Goal: Find specific page/section: Locate a particular part of the current website

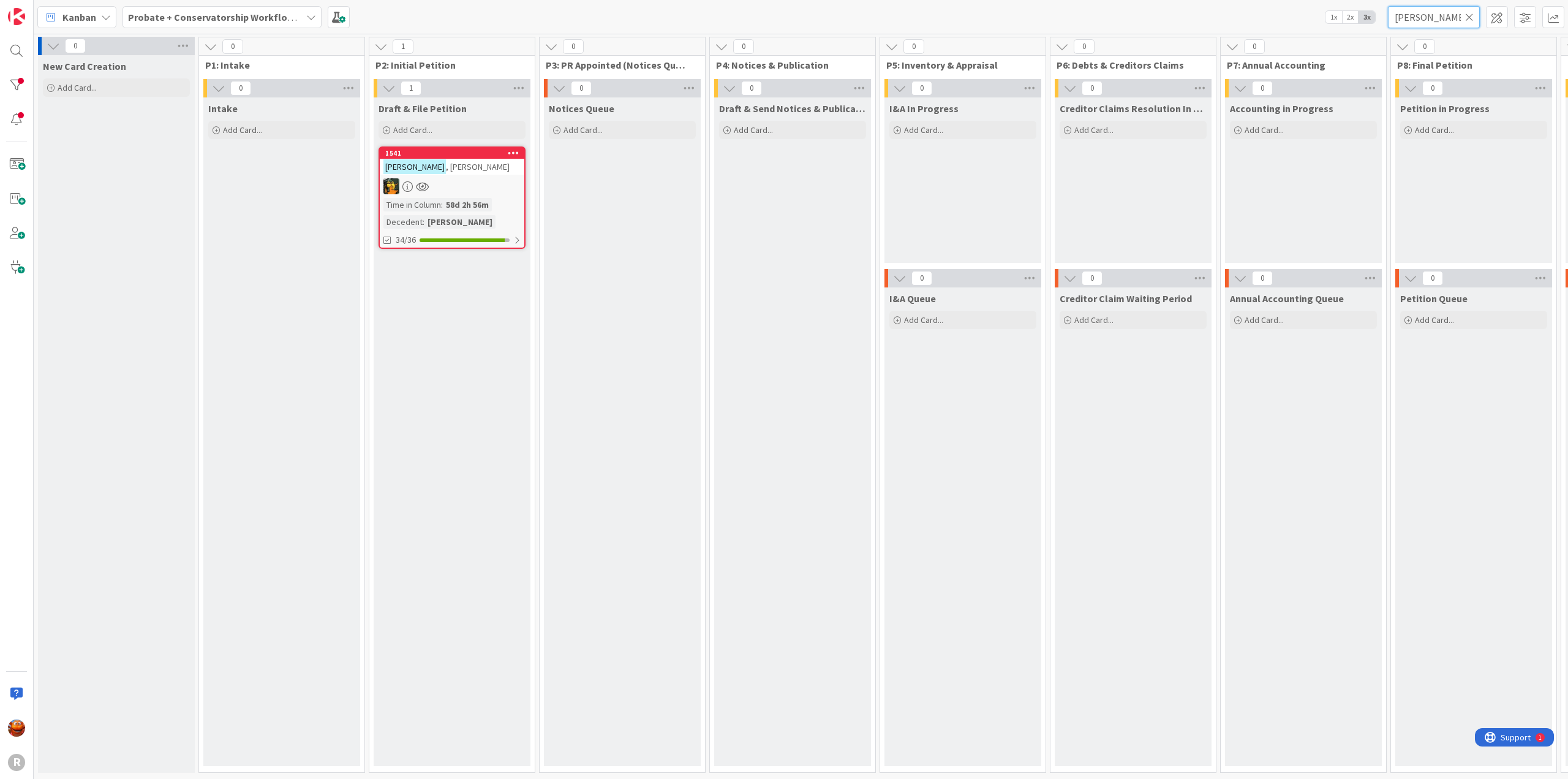
drag, startPoint x: 1421, startPoint y: 17, endPoint x: 1221, endPoint y: 32, distance: 200.6
click at [1221, 32] on div "Kanban Probate + Conservatorship Workflow (FL2) 1x 2x 3x [PERSON_NAME]" at bounding box center [801, 17] width 1535 height 34
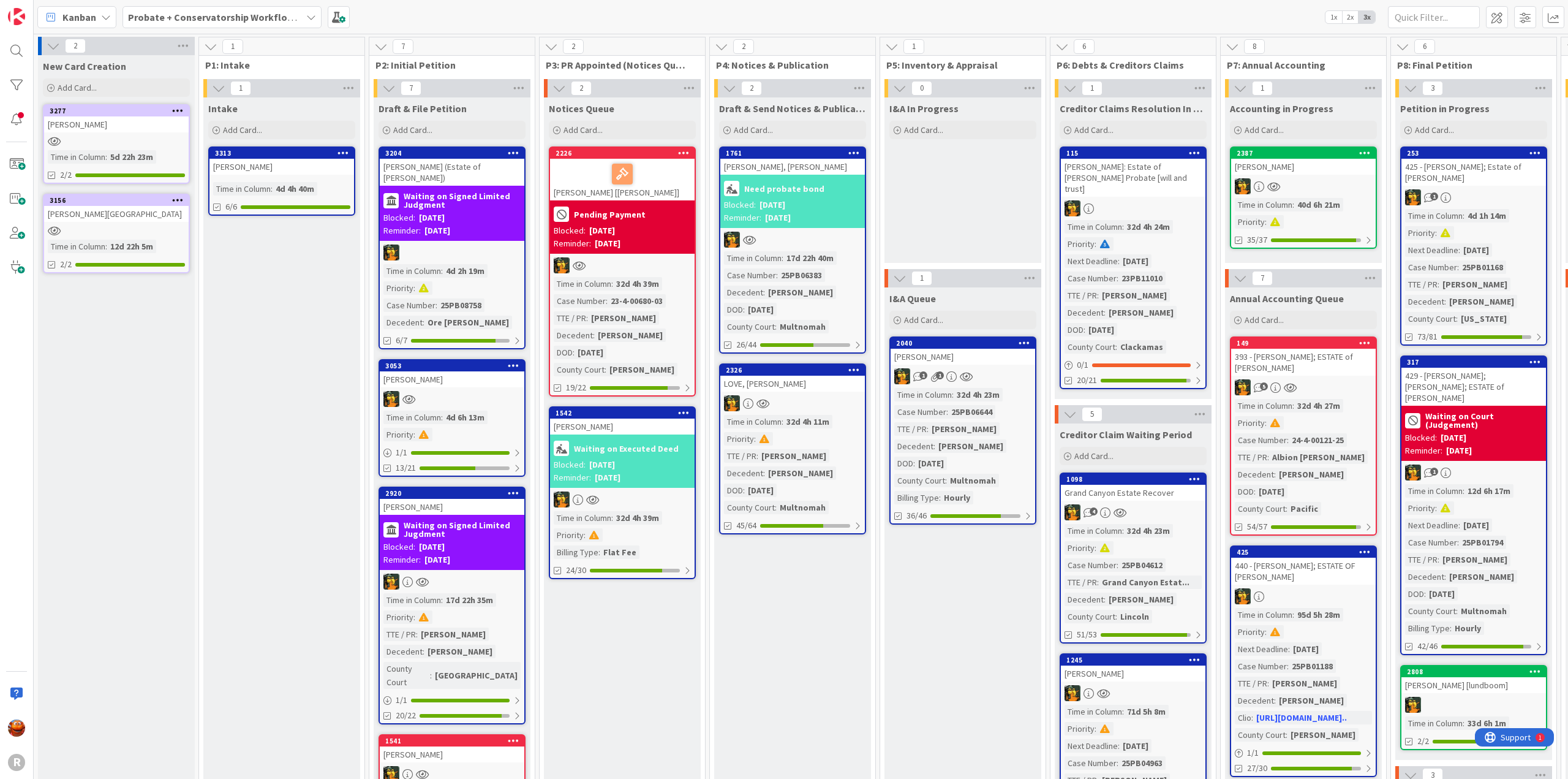
click at [255, 24] on span "Probate + Conservatorship Workflow (FL2)" at bounding box center [215, 17] width 174 height 15
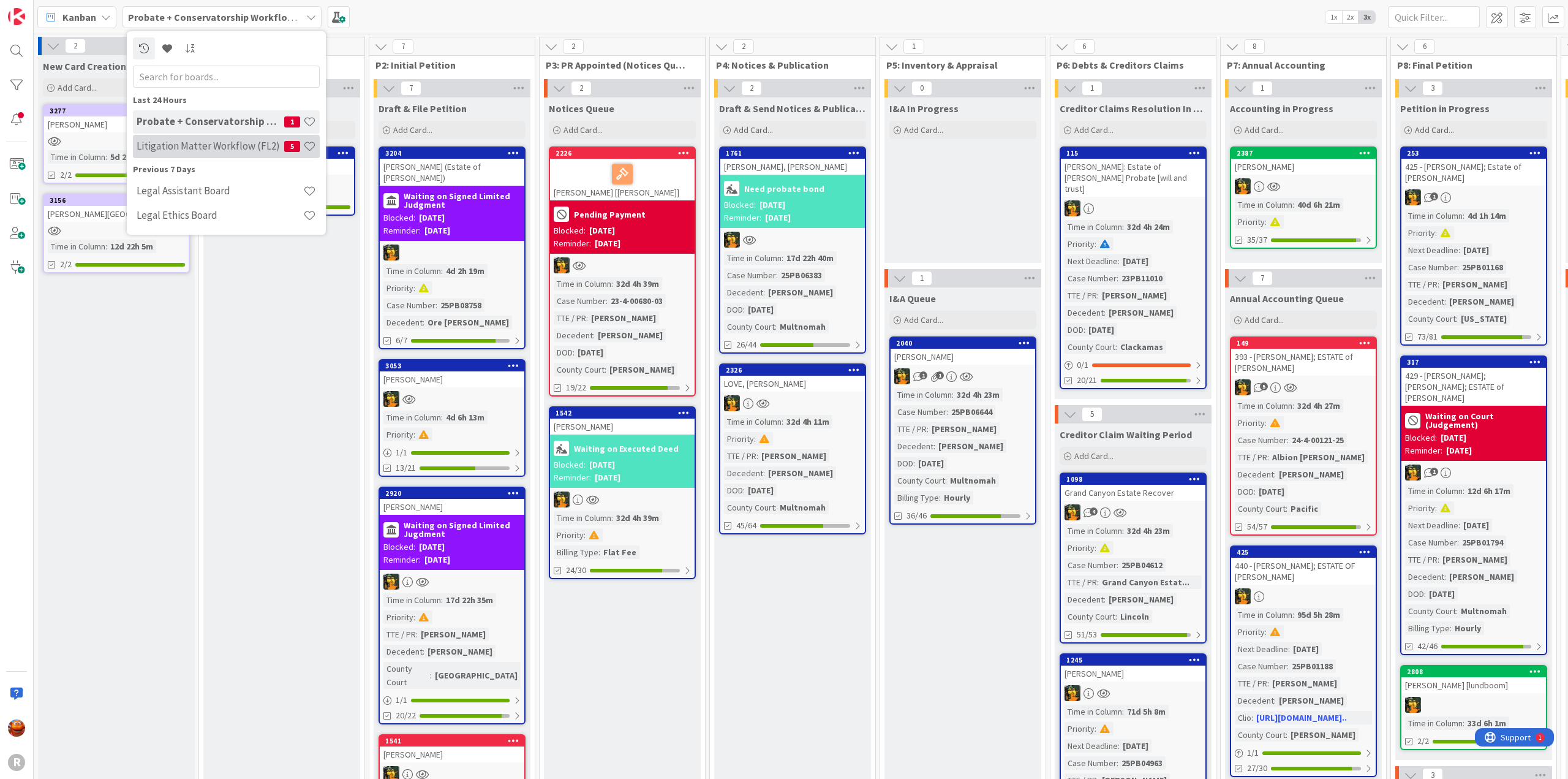
click at [189, 143] on h4 "Litigation Matter Workflow (FL2)" at bounding box center [210, 146] width 148 height 12
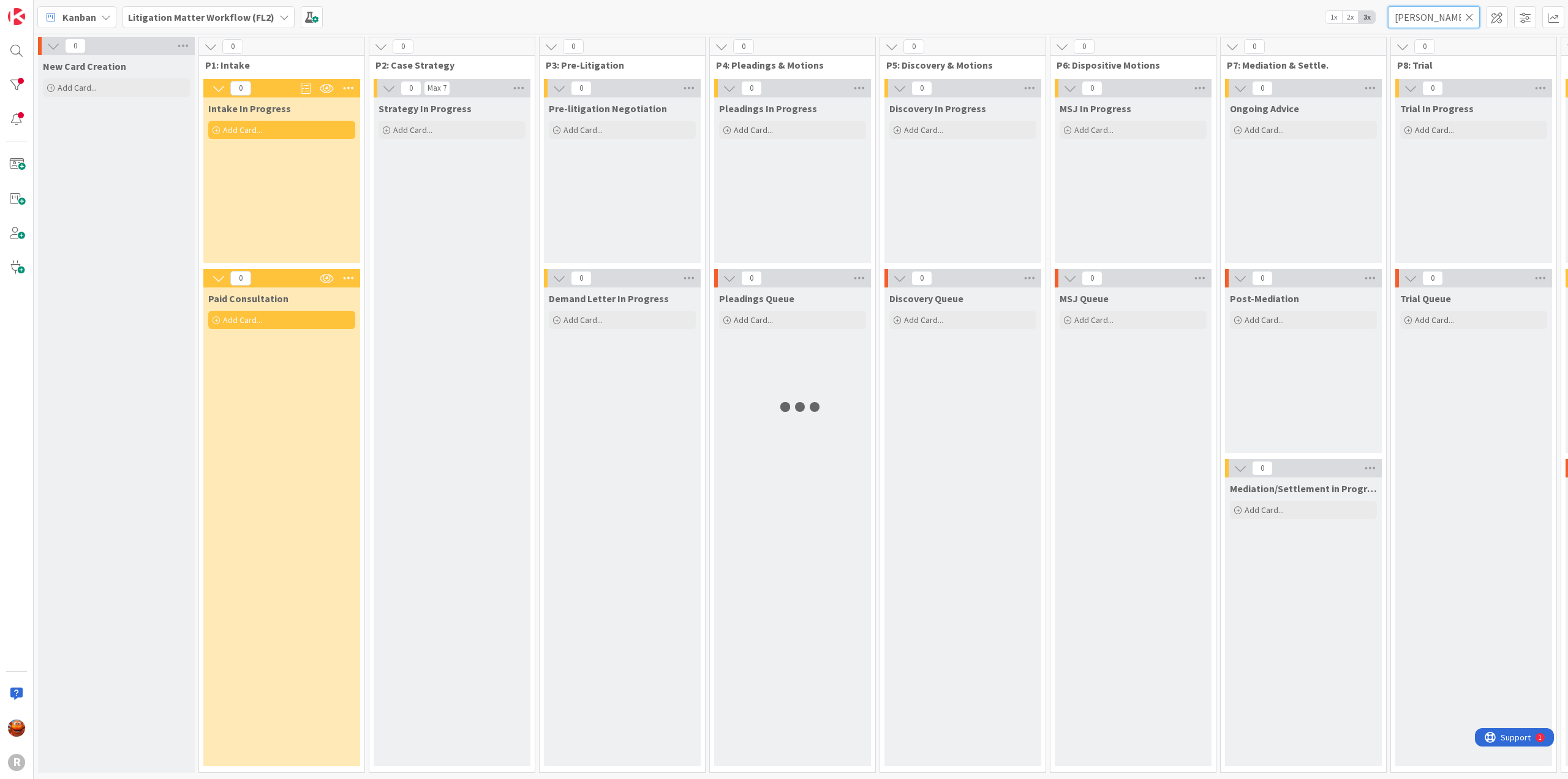
click at [1437, 17] on input "[PERSON_NAME]" at bounding box center [1434, 17] width 92 height 22
drag, startPoint x: 1437, startPoint y: 17, endPoint x: 1286, endPoint y: 11, distance: 151.1
click at [1286, 11] on div "Kanban Litigation Matter Workflow (FL2) 1x 2x 3x [PERSON_NAME]" at bounding box center [801, 17] width 1535 height 34
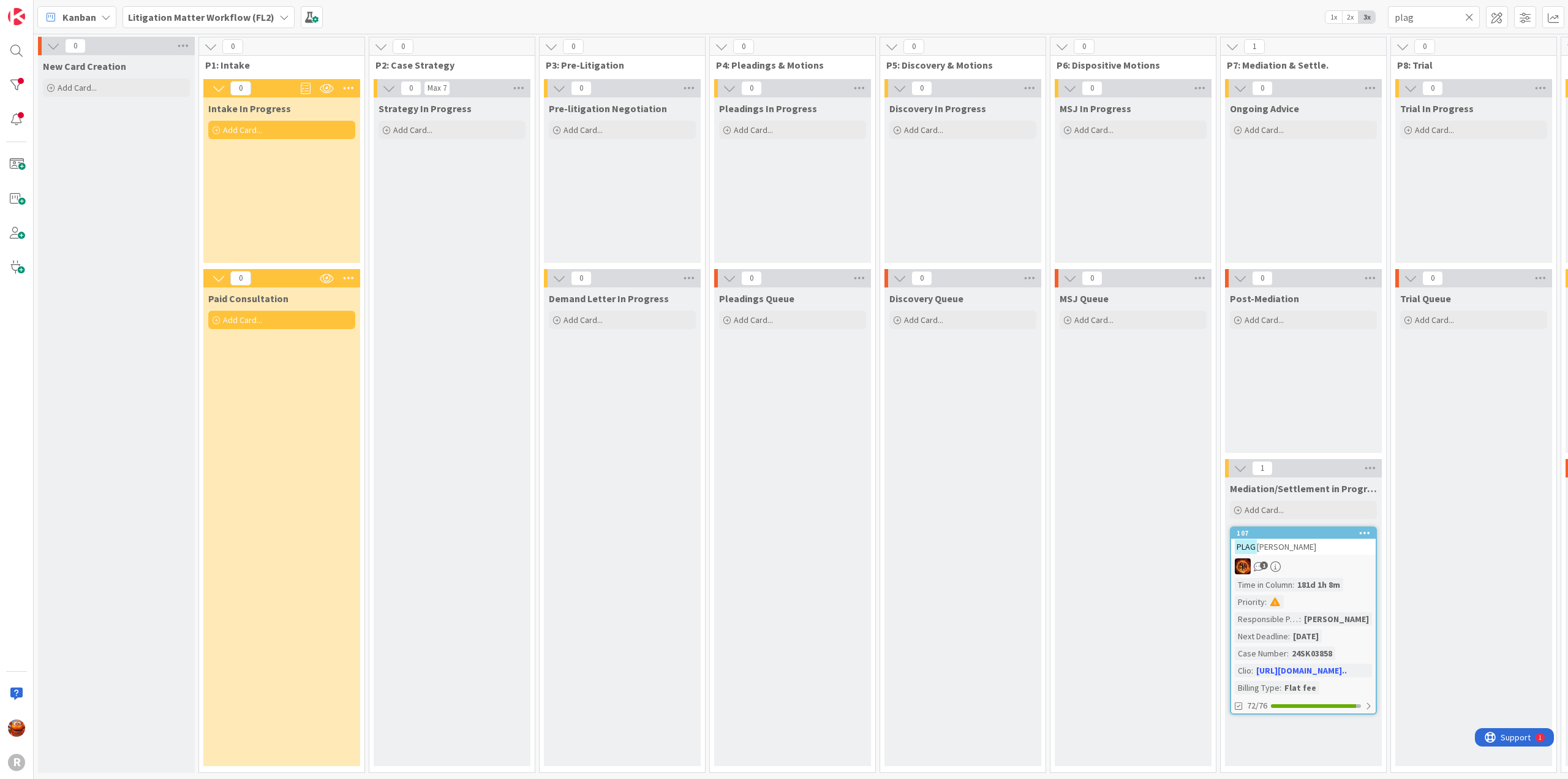
click at [1326, 562] on div "1" at bounding box center [1303, 566] width 145 height 16
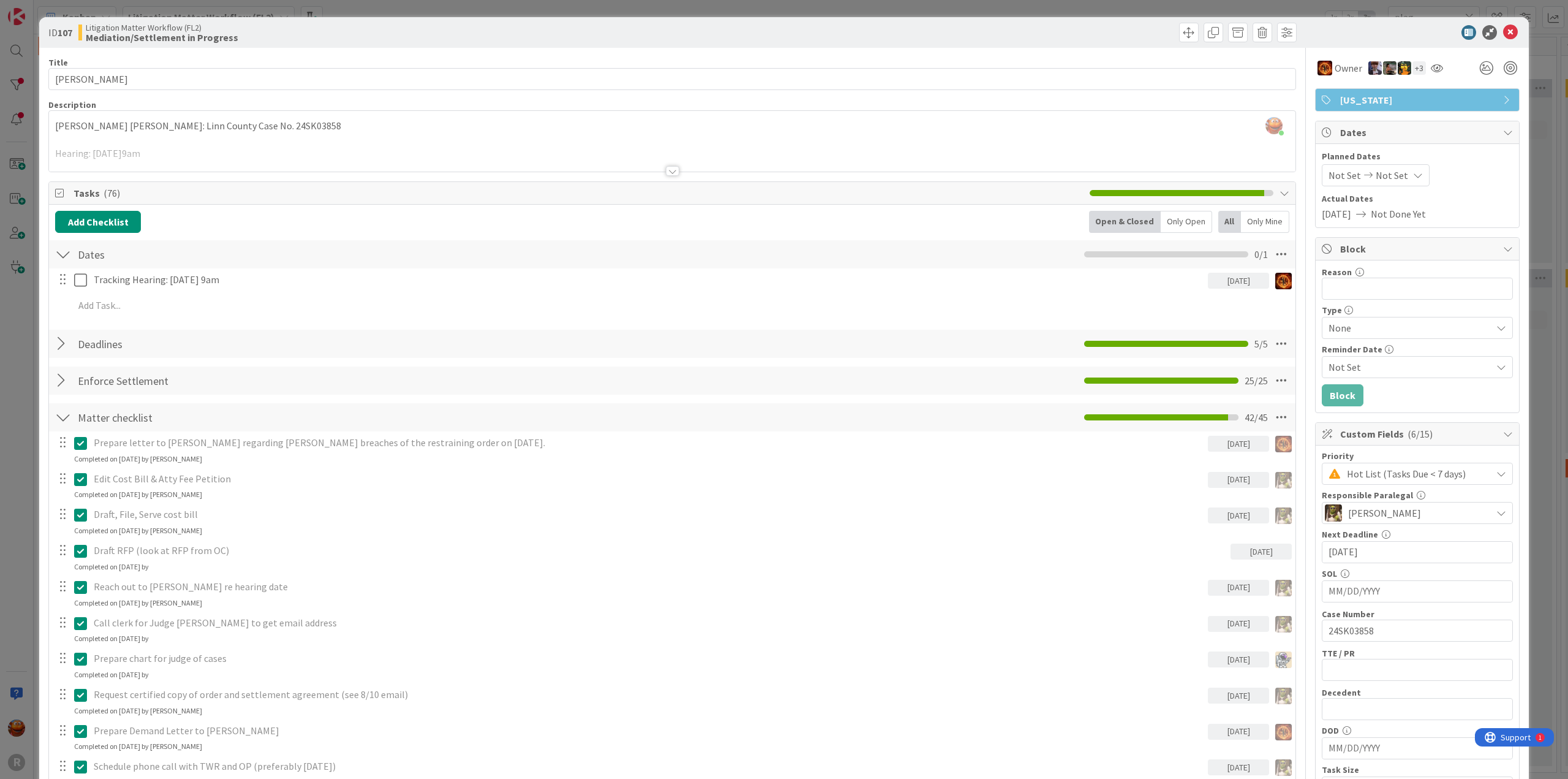
click at [1190, 221] on div "Only Open" at bounding box center [1187, 222] width 51 height 22
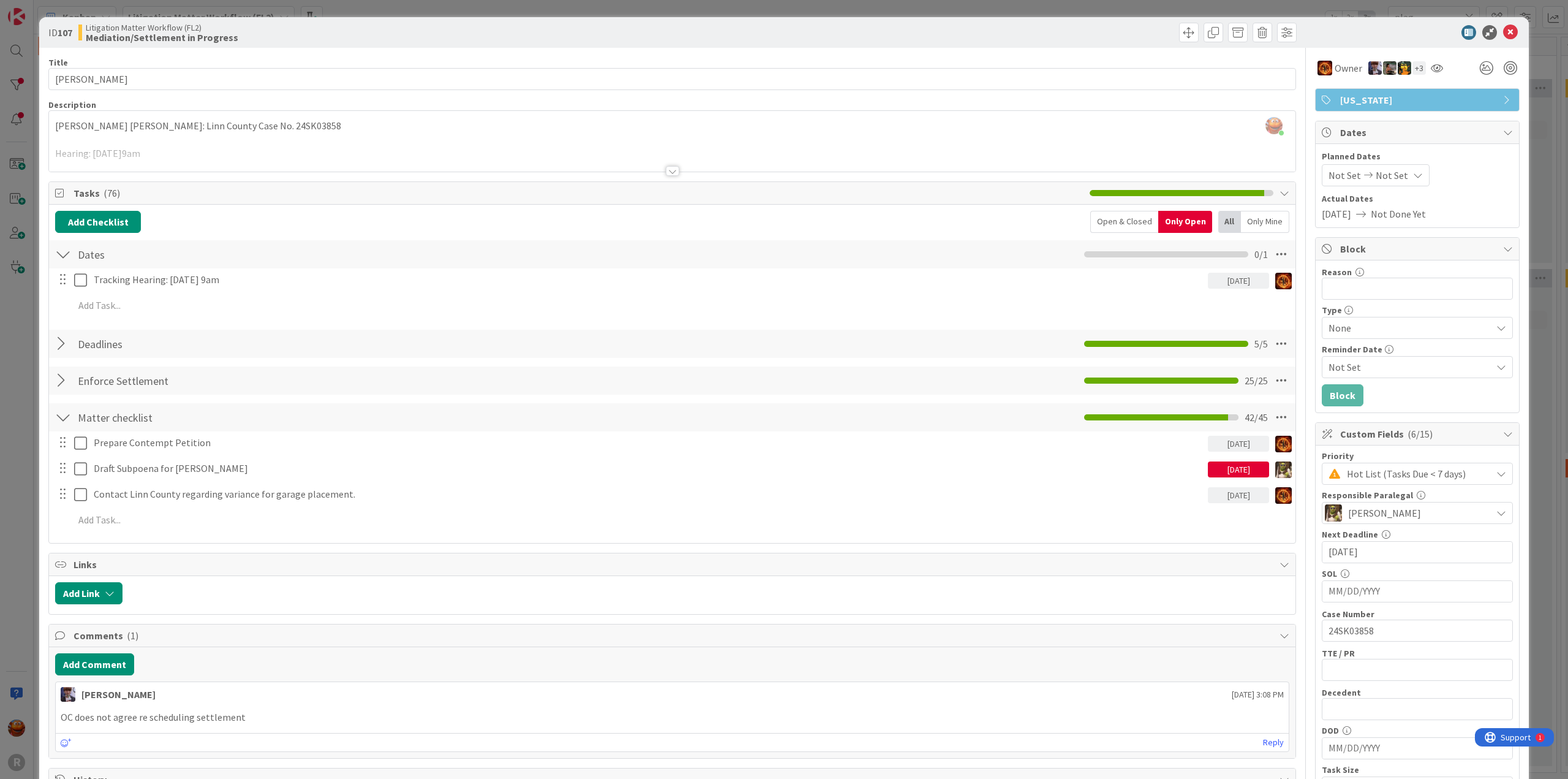
click at [321, 11] on div "ID 107 Litigation Matter Workflow (FL2) Mediation/Settlement in Progress Title …" at bounding box center [784, 390] width 1568 height 779
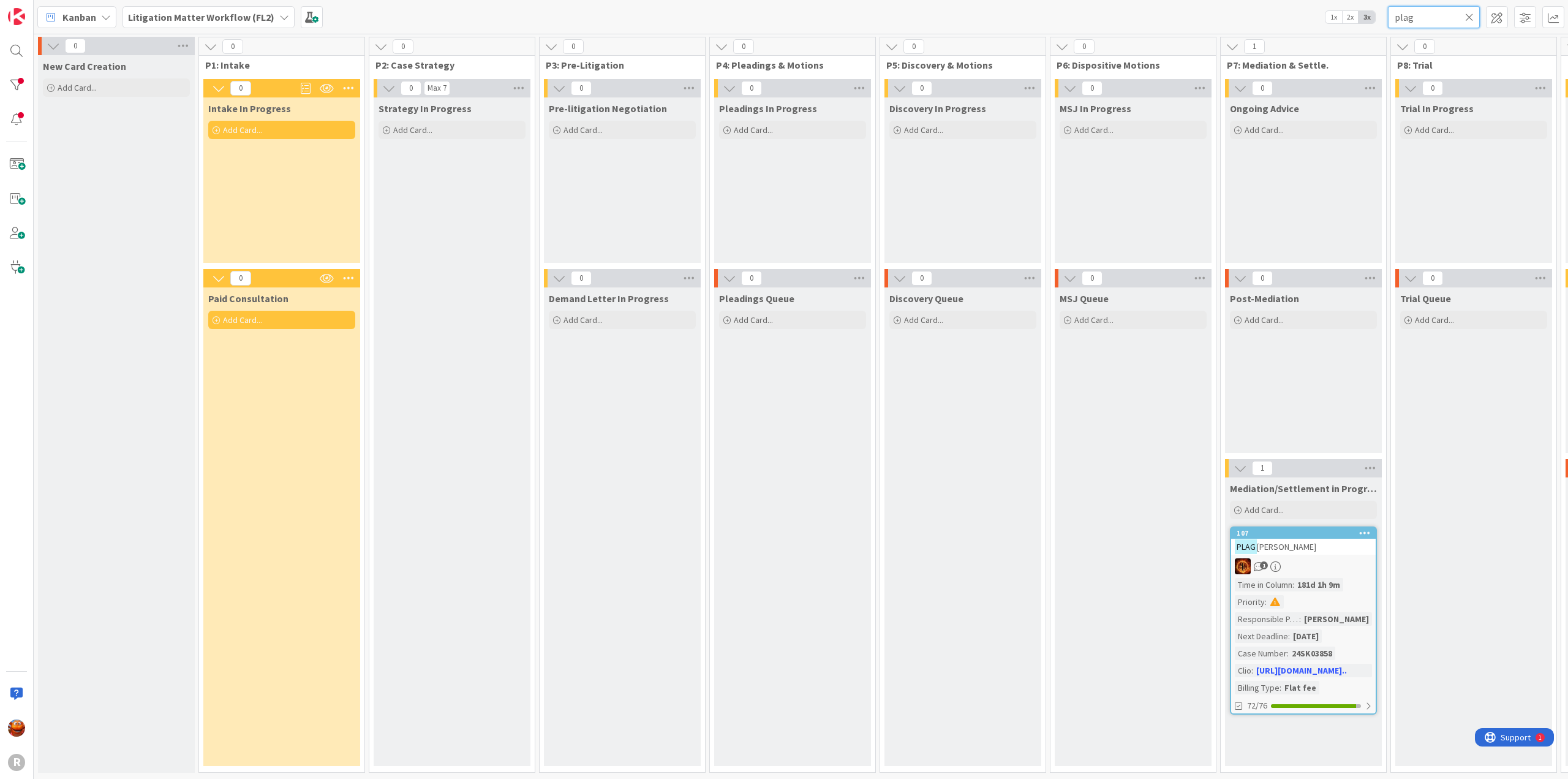
drag, startPoint x: 1417, startPoint y: 20, endPoint x: 1173, endPoint y: -31, distance: 249.3
click at [1173, 0] on html "R Kanban Litigation Matter Workflow (FL2) 1x 2x 3x plag 0 New Card Creation Add…" at bounding box center [784, 390] width 1568 height 779
click at [1312, 547] on span ", [PERSON_NAME]" at bounding box center [1329, 546] width 64 height 11
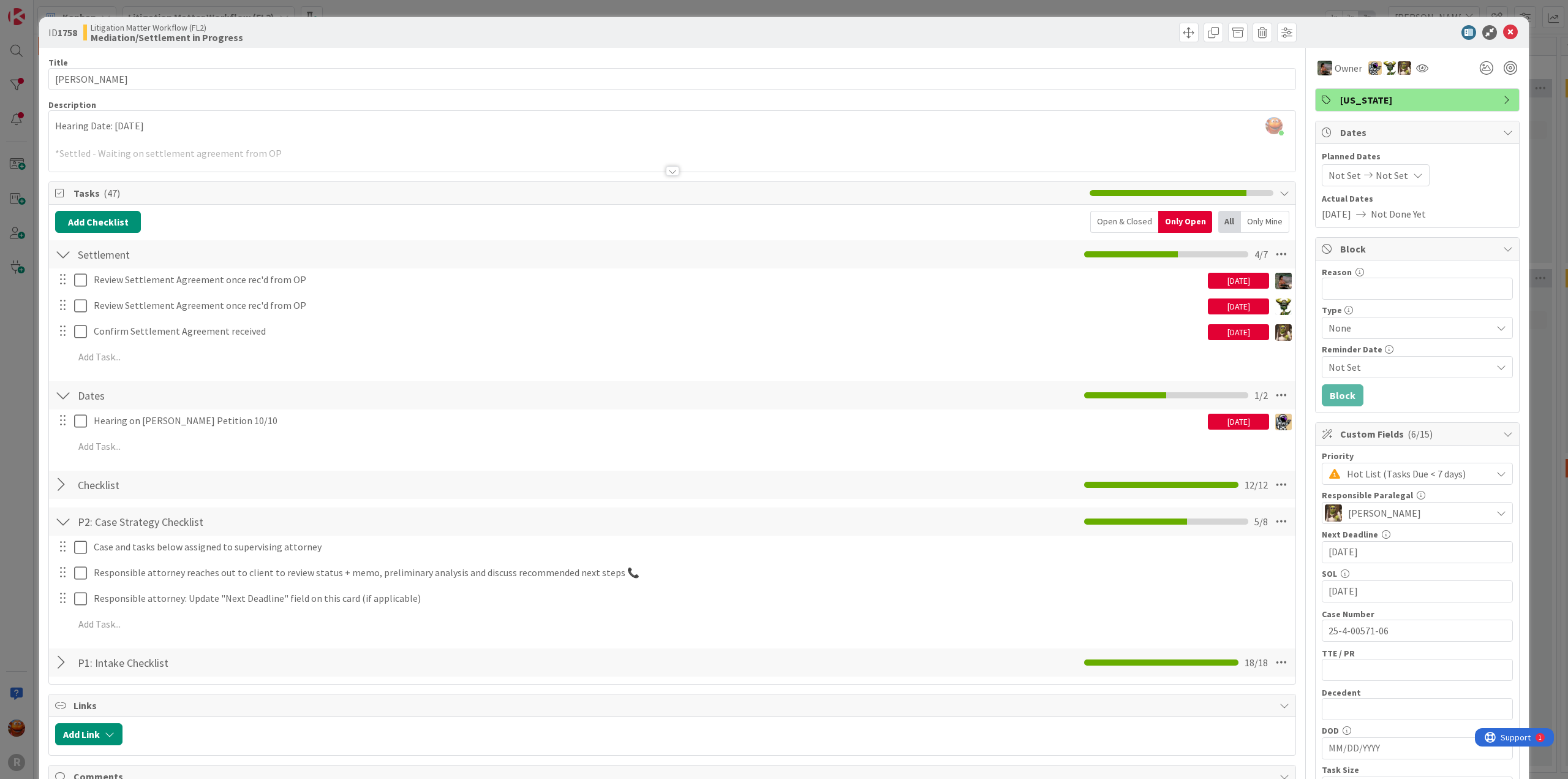
click at [12, 74] on div "ID 1758 Litigation Matter Workflow (FL2) Mediation/Settlement in Progress Title…" at bounding box center [784, 390] width 1568 height 779
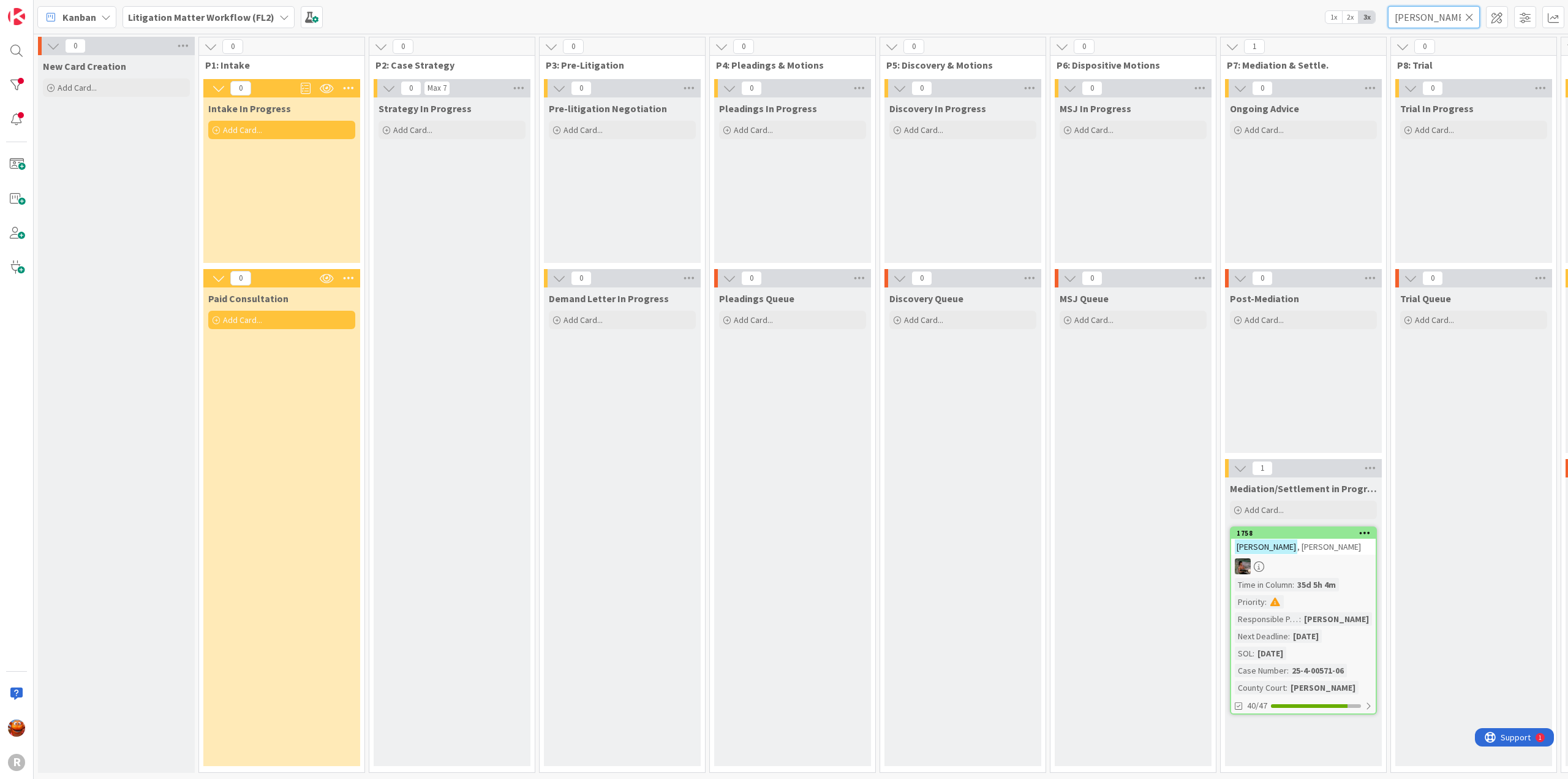
drag, startPoint x: 1434, startPoint y: 18, endPoint x: 1298, endPoint y: -2, distance: 137.5
click at [1298, 0] on html "R Kanban Litigation Matter Workflow (FL2) 1x 2x 3x [PERSON_NAME] 0 New Card Cre…" at bounding box center [784, 390] width 1568 height 779
type input "e"
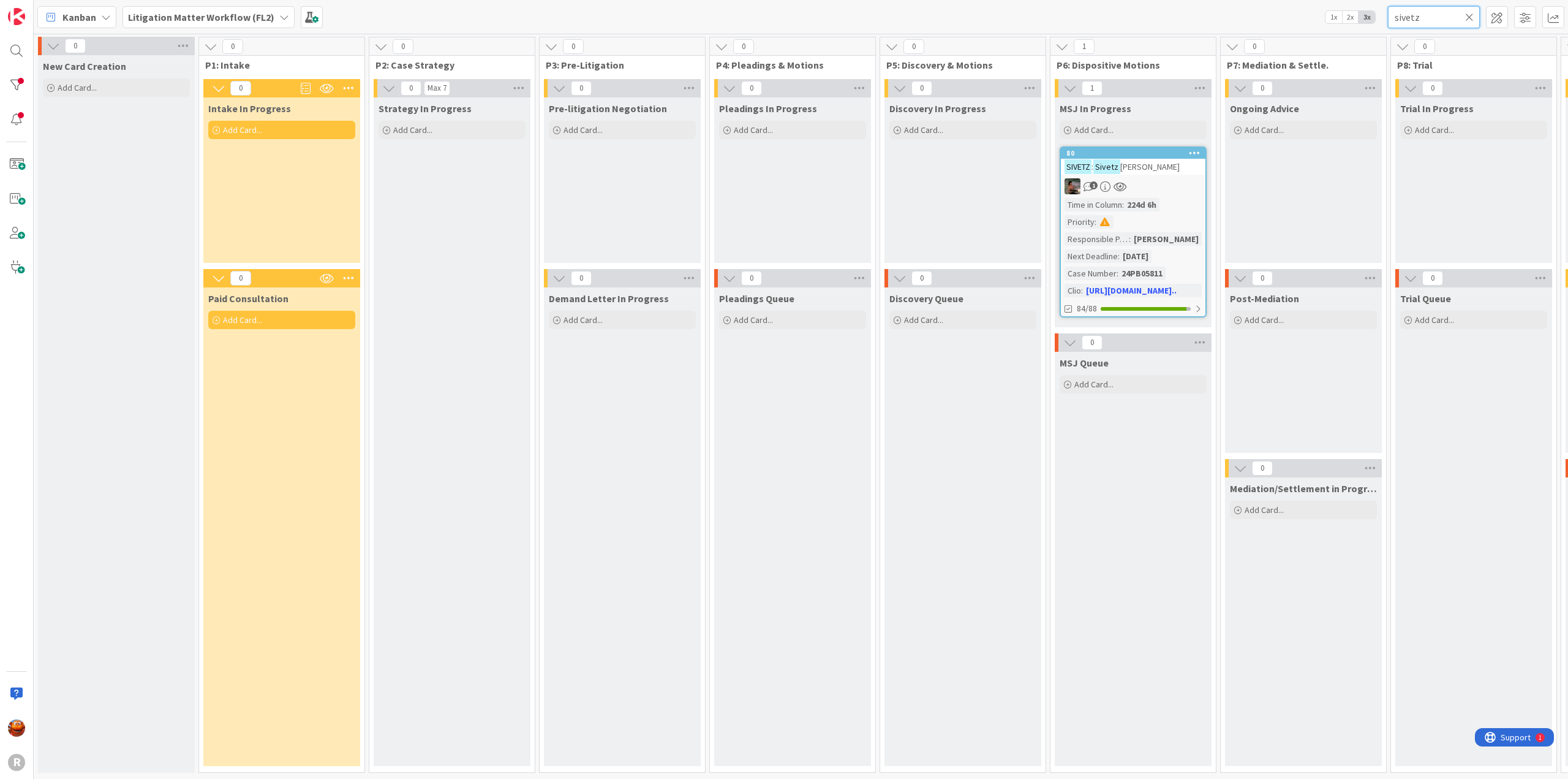
drag, startPoint x: 1422, startPoint y: 16, endPoint x: 1359, endPoint y: 22, distance: 63.3
click at [1359, 22] on div "Kanban Litigation Matter Workflow (FL2) 1x 2x 3x sivetz" at bounding box center [801, 17] width 1535 height 34
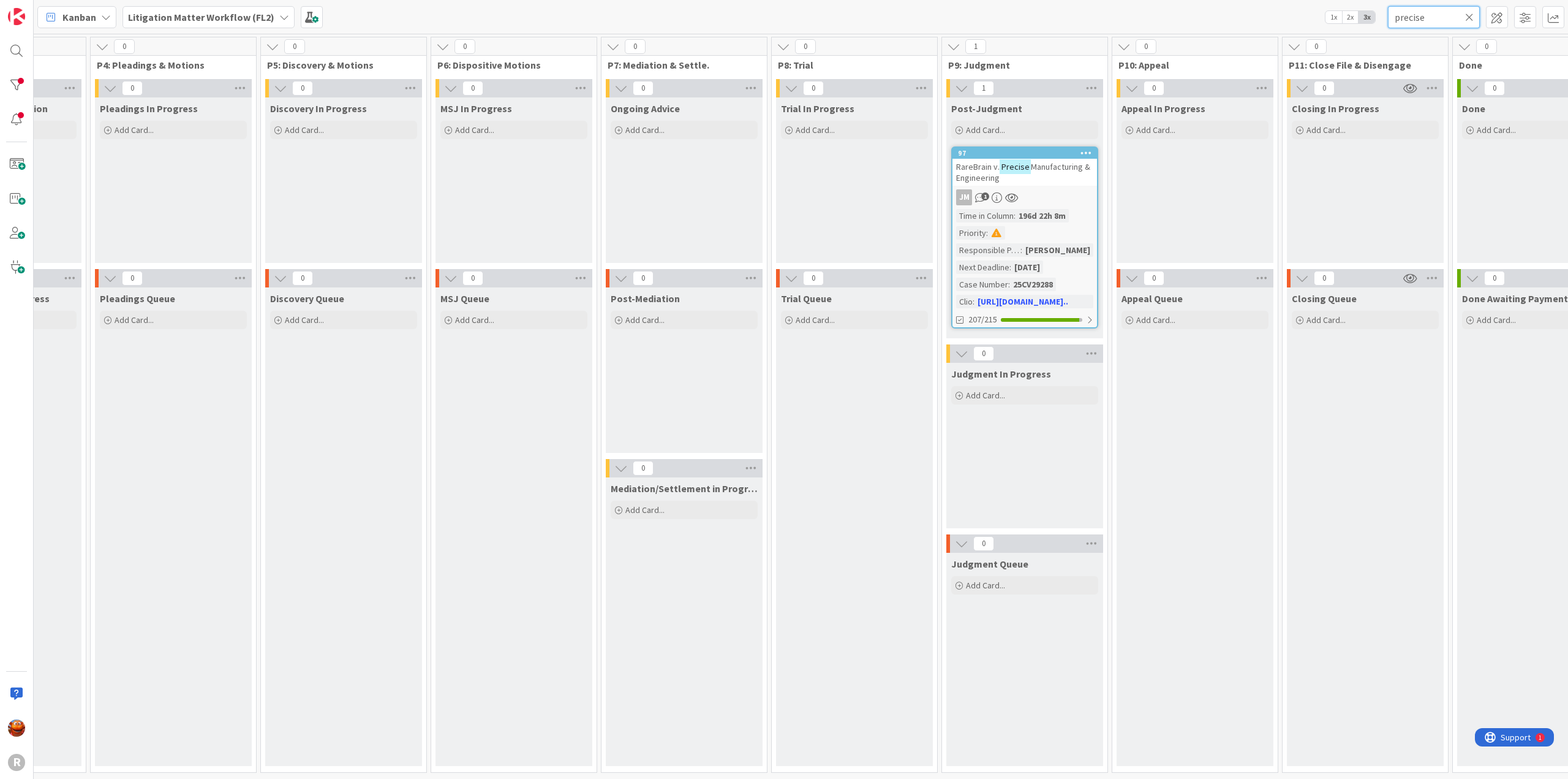
scroll to position [0, 625]
click at [1027, 181] on div "RareBrain v. Precise Manufacturing & Engineering" at bounding box center [1018, 172] width 145 height 27
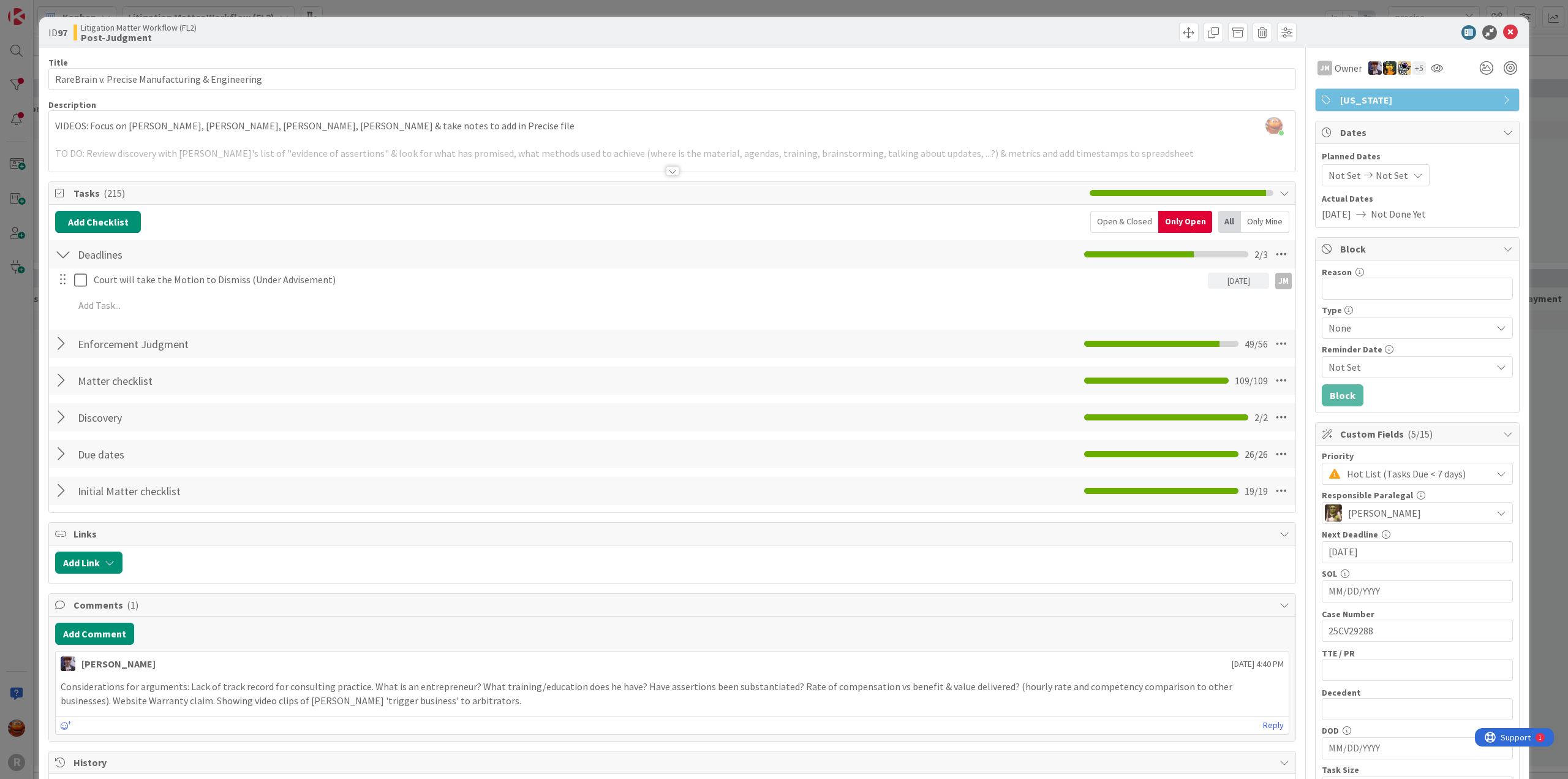
click at [228, 4] on div "ID 97 Litigation Matter Workflow (FL2) Post-Judgment Title 48 / 128 RareBrain v…" at bounding box center [784, 390] width 1568 height 779
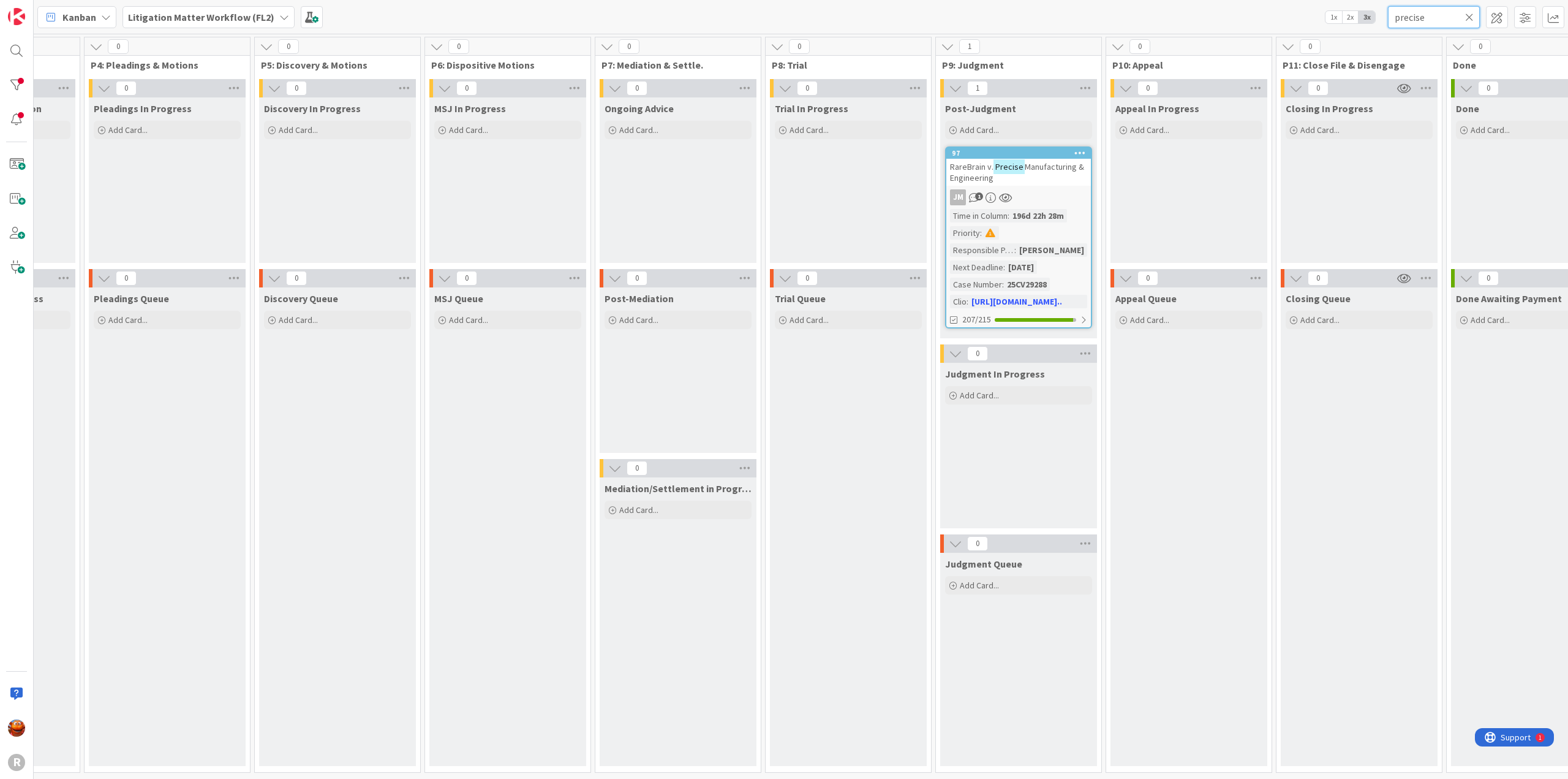
drag, startPoint x: 1452, startPoint y: 19, endPoint x: 1272, endPoint y: 1, distance: 180.9
click at [1273, 1] on div "Kanban Litigation Matter Workflow (FL2) 1x 2x 3x precise" at bounding box center [801, 17] width 1535 height 34
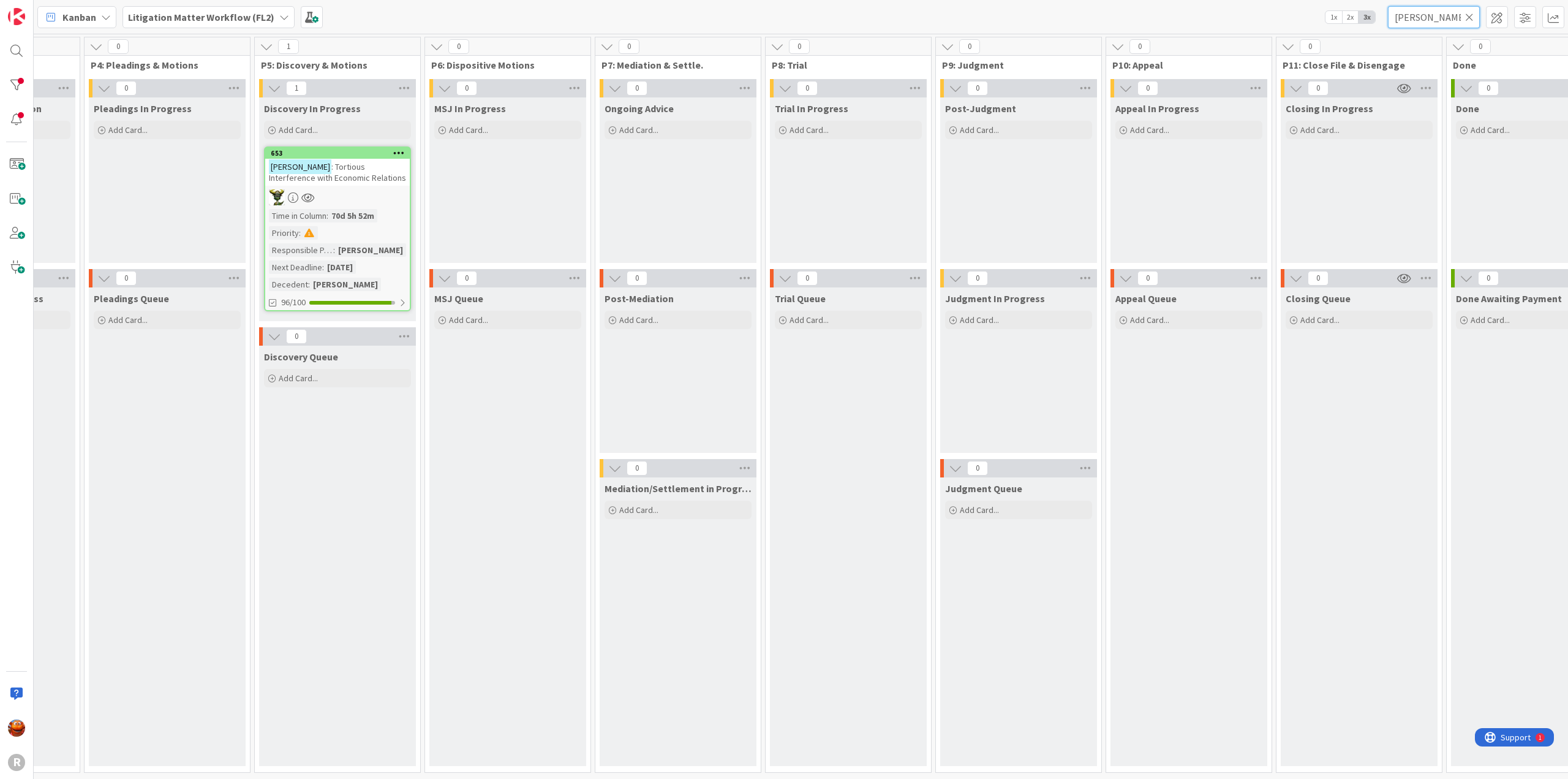
type input "[PERSON_NAME]"
click at [338, 196] on div at bounding box center [337, 197] width 145 height 16
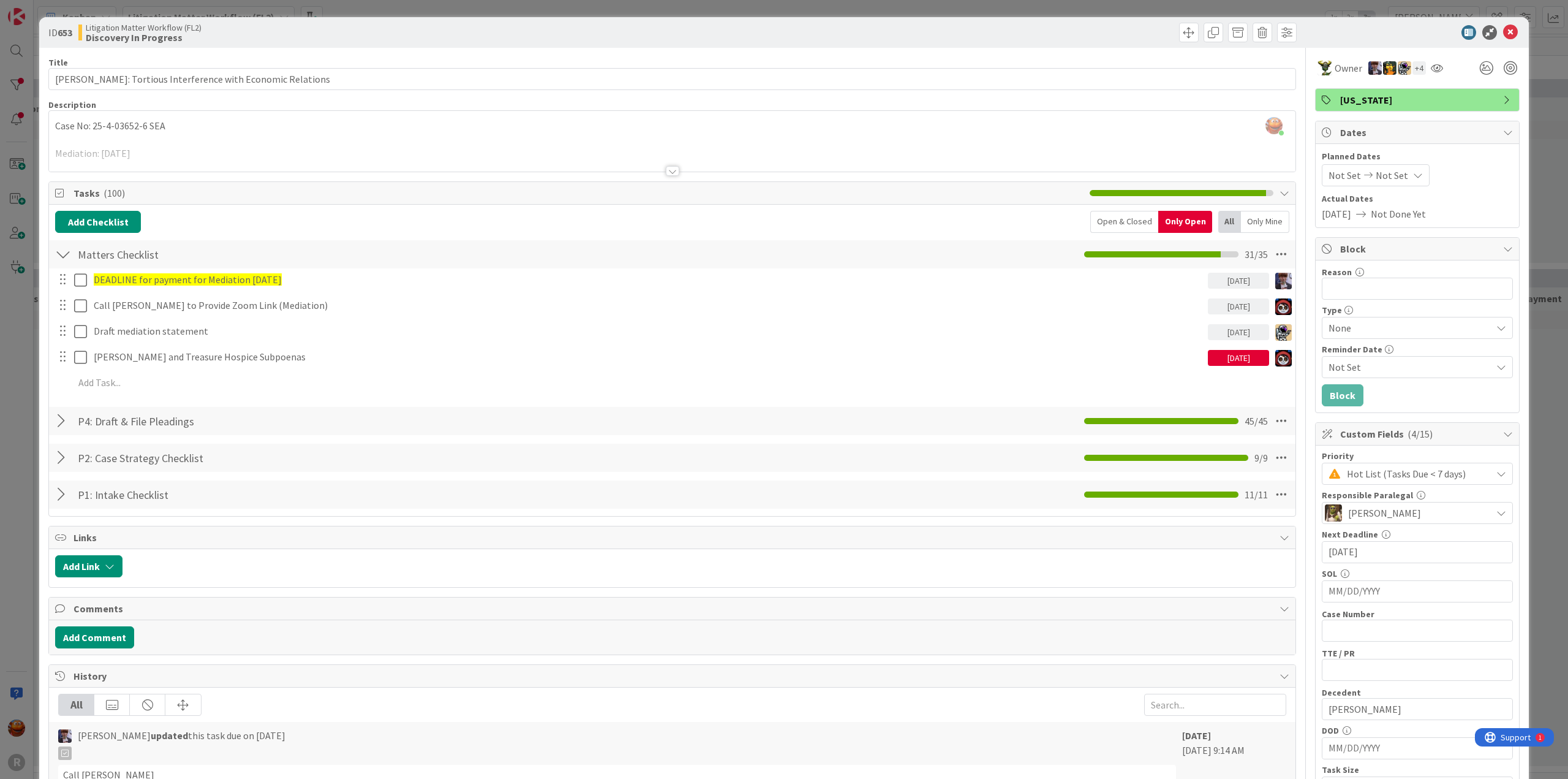
click at [35, 93] on div "ID 653 Litigation Matter Workflow (FL2) Discovery In Progress Title 52 / 128 [P…" at bounding box center [784, 390] width 1568 height 779
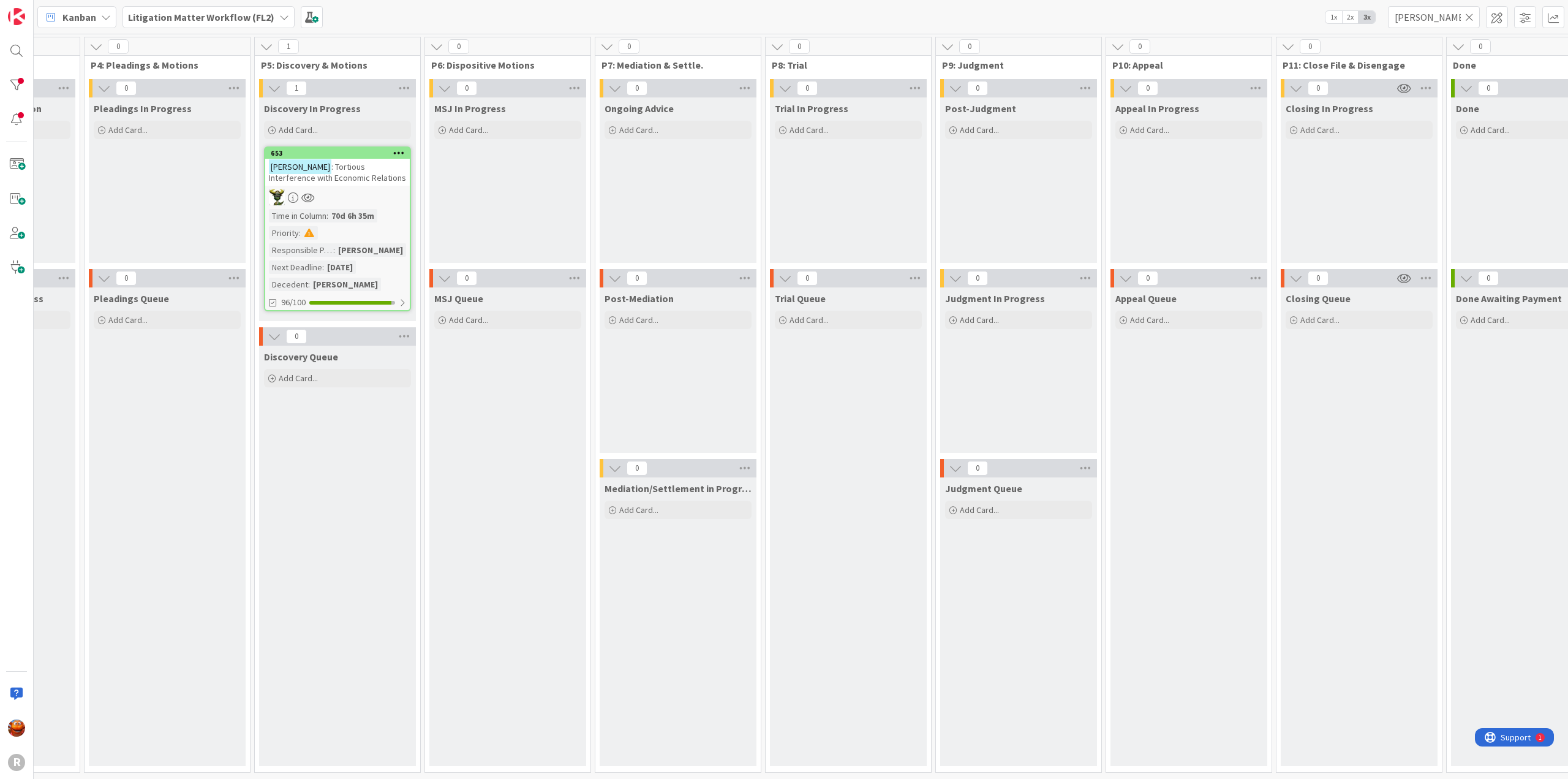
click at [700, 19] on div "Kanban Litigation Matter Workflow (FL2) 1x 2x 3x [PERSON_NAME]" at bounding box center [801, 17] width 1535 height 34
click at [731, 13] on div "Kanban Litigation Matter Workflow (FL2) 1x 2x 3x [PERSON_NAME]" at bounding box center [801, 17] width 1535 height 34
drag, startPoint x: 1443, startPoint y: 13, endPoint x: 1283, endPoint y: -1, distance: 160.6
click at [1283, 0] on div "Kanban Litigation Matter Workflow (FL2) 1x 2x 3x [PERSON_NAME]" at bounding box center [801, 17] width 1535 height 34
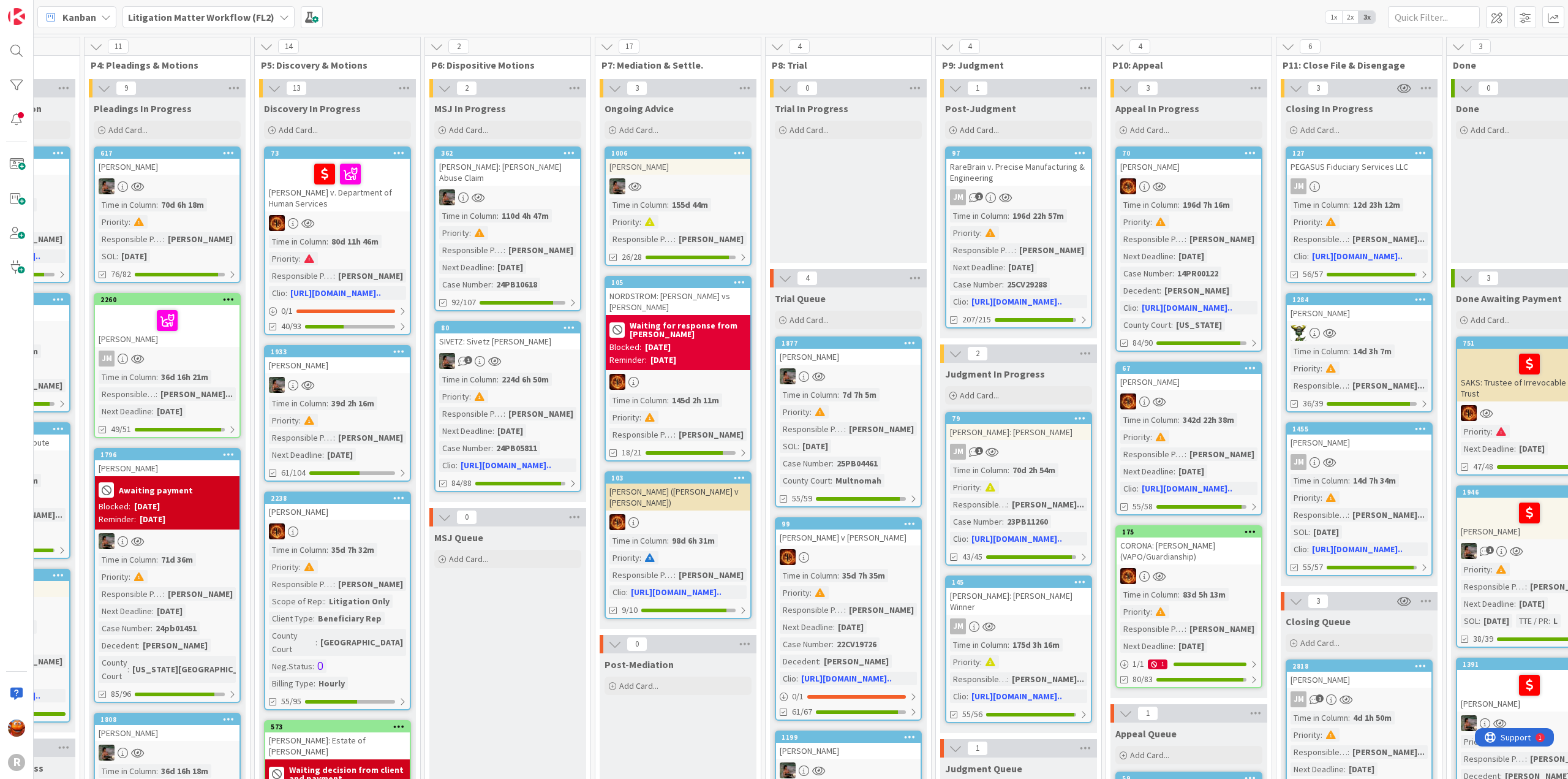
click at [605, 1] on div "Kanban Litigation Matter Workflow (FL2) 1x 2x 3x" at bounding box center [801, 17] width 1535 height 34
